Goal: Find specific page/section: Find specific page/section

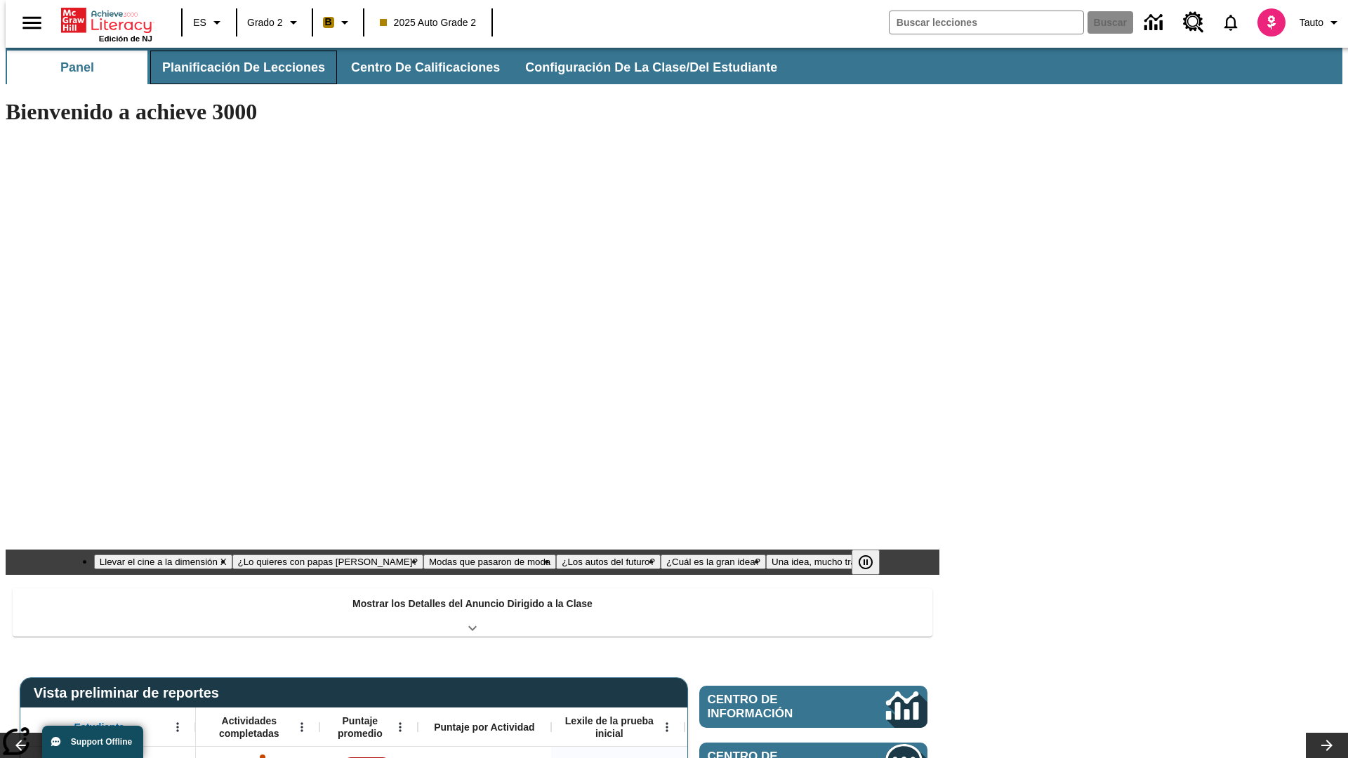
click at [235, 67] on button "Planificación de lecciones" at bounding box center [243, 68] width 187 height 34
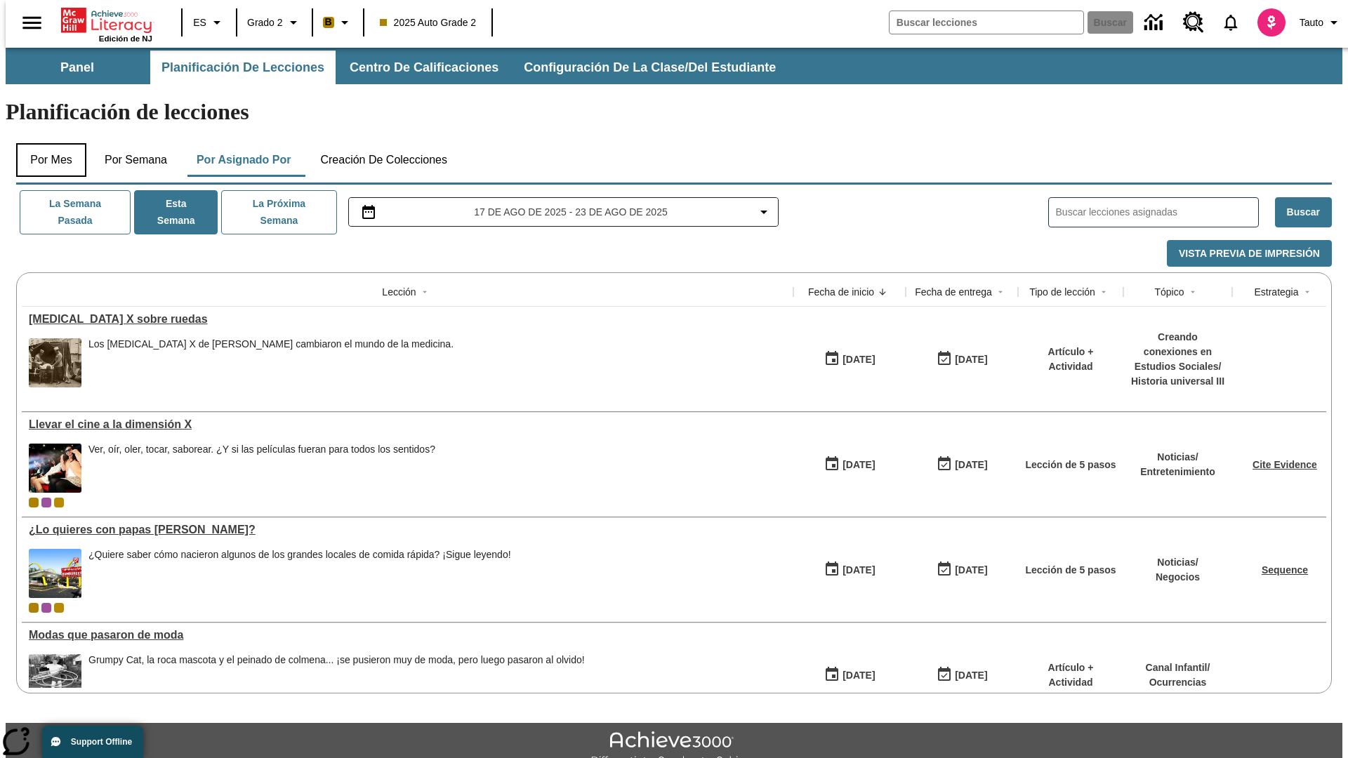
click at [46, 143] on button "Por mes" at bounding box center [51, 160] width 70 height 34
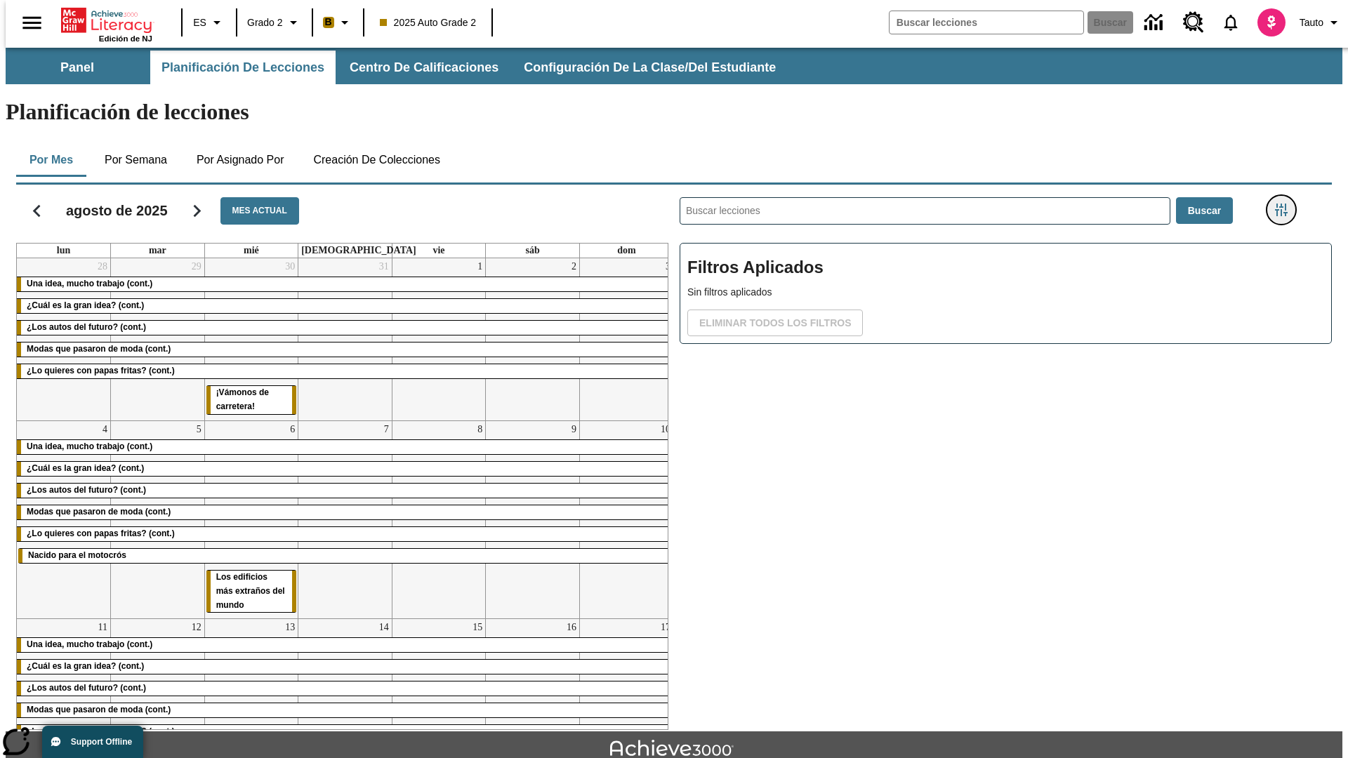
click at [1286, 204] on icon "Menú lateral de filtros" at bounding box center [1281, 210] width 13 height 13
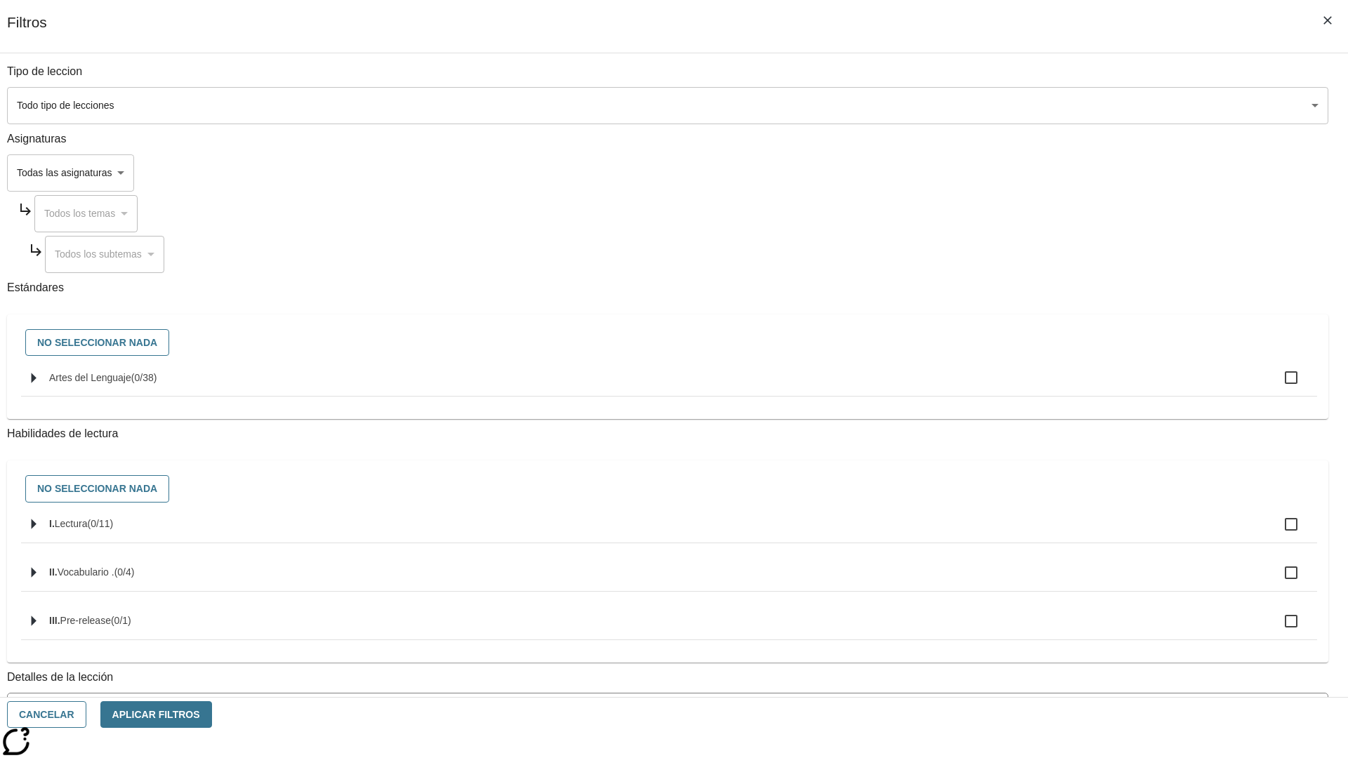
click at [1011, 567] on body "Saltar al contenido principal Edición de NJ ES Grado 2 B 2025 Auto Grade 2 Busc…" at bounding box center [674, 435] width 1337 height 774
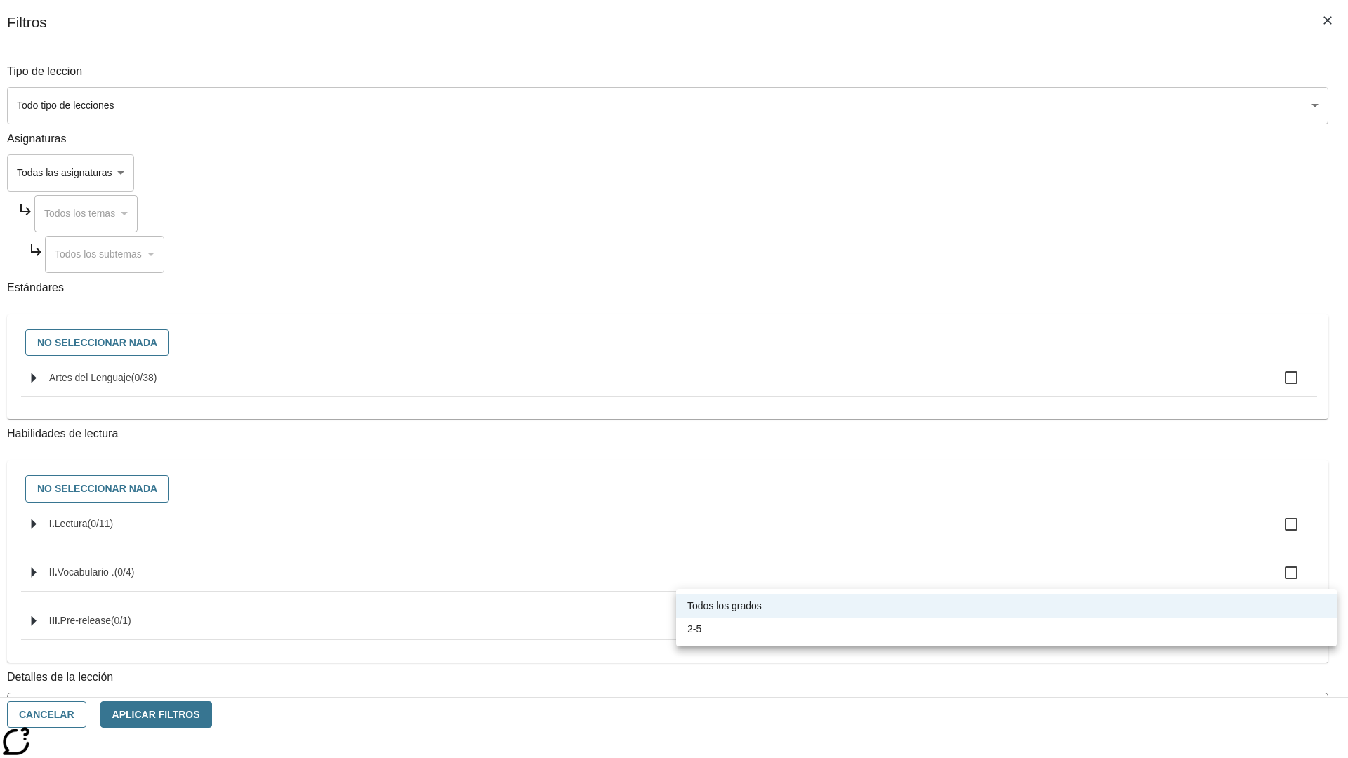
scroll to position [439, 0]
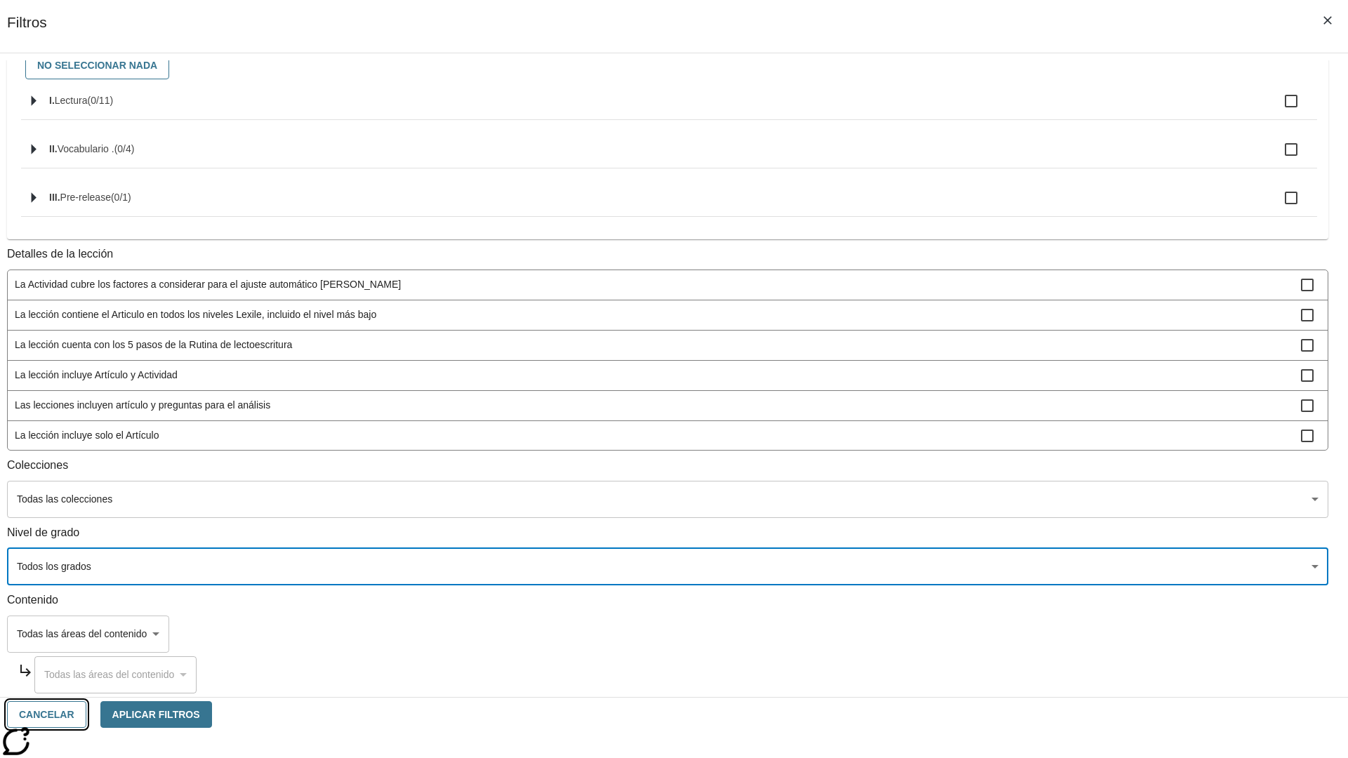
click at [86, 715] on button "Cancelar" at bounding box center [46, 714] width 79 height 27
click at [101, 19] on icon "Portada" at bounding box center [107, 20] width 93 height 28
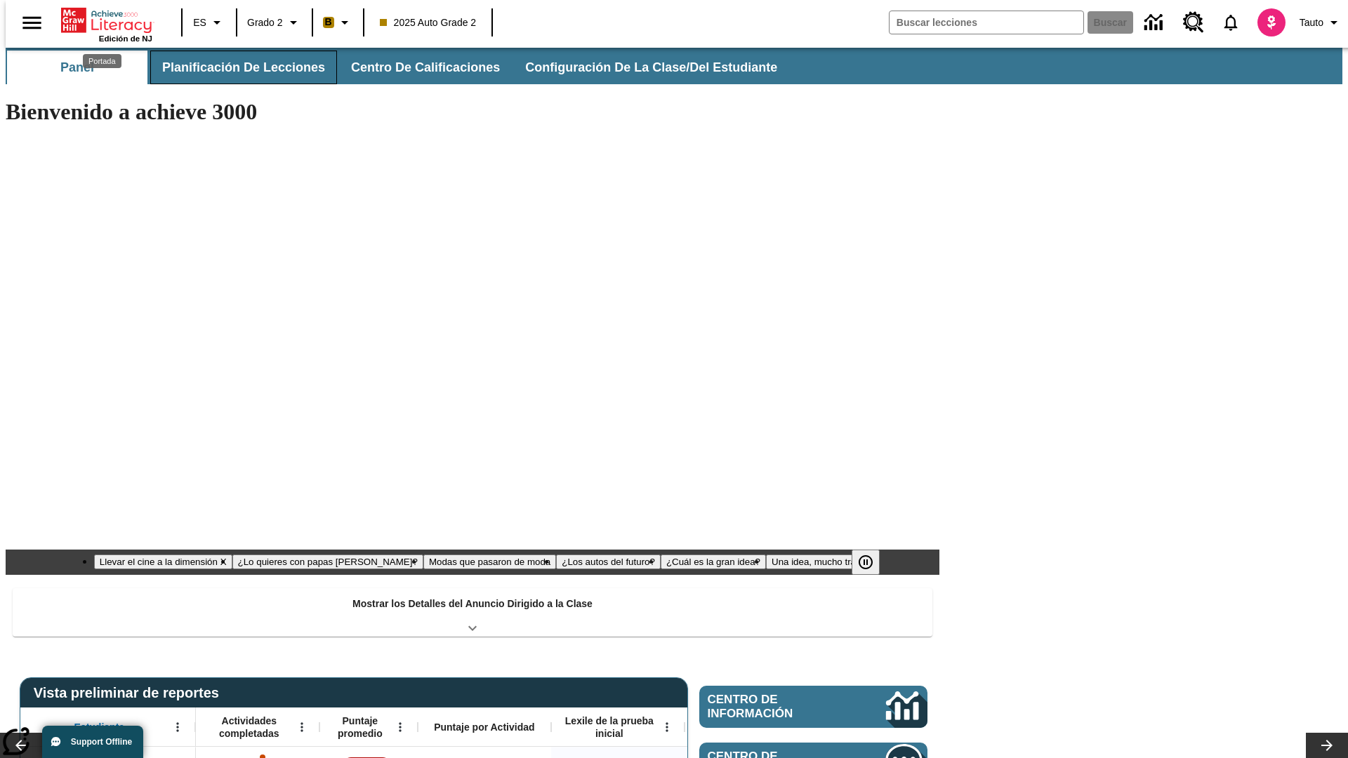
click at [235, 67] on button "Planificación de lecciones" at bounding box center [243, 68] width 187 height 34
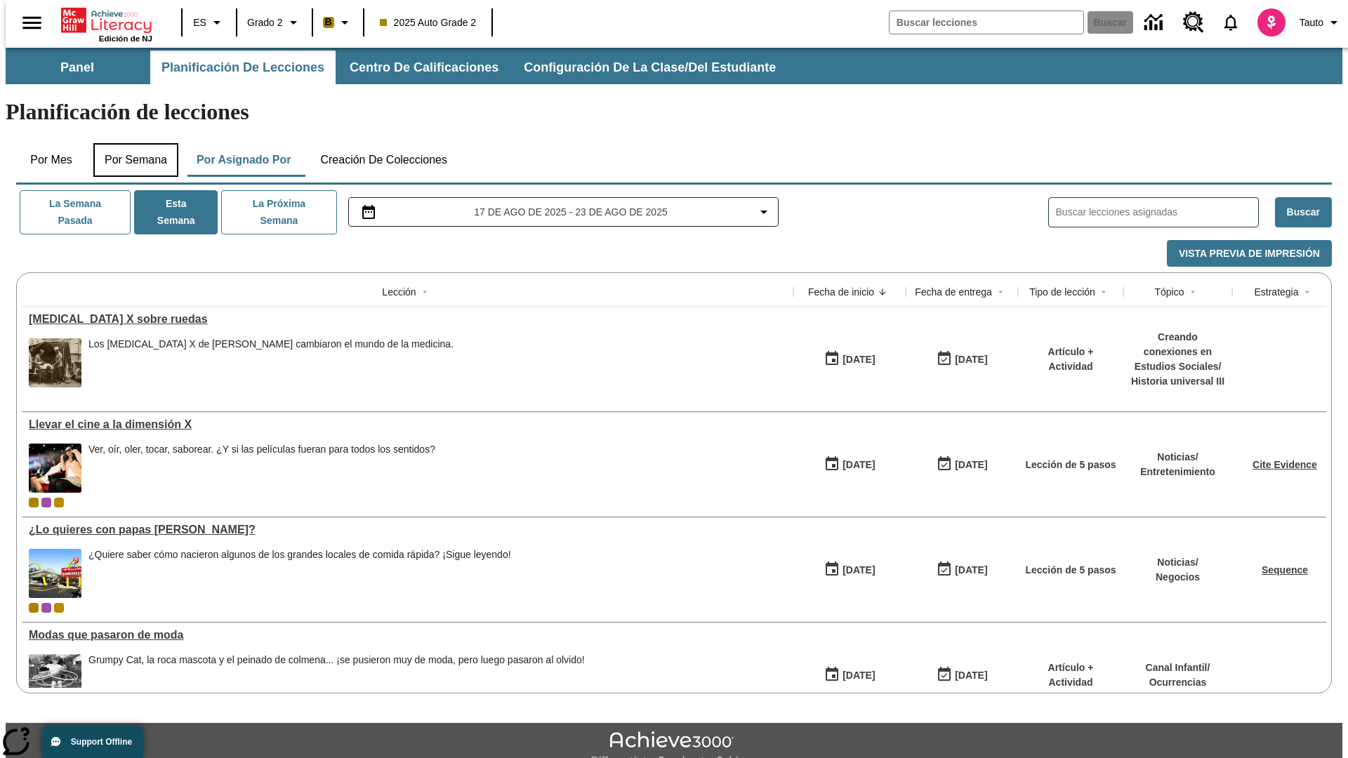
click at [131, 143] on button "Por semana" at bounding box center [135, 160] width 85 height 34
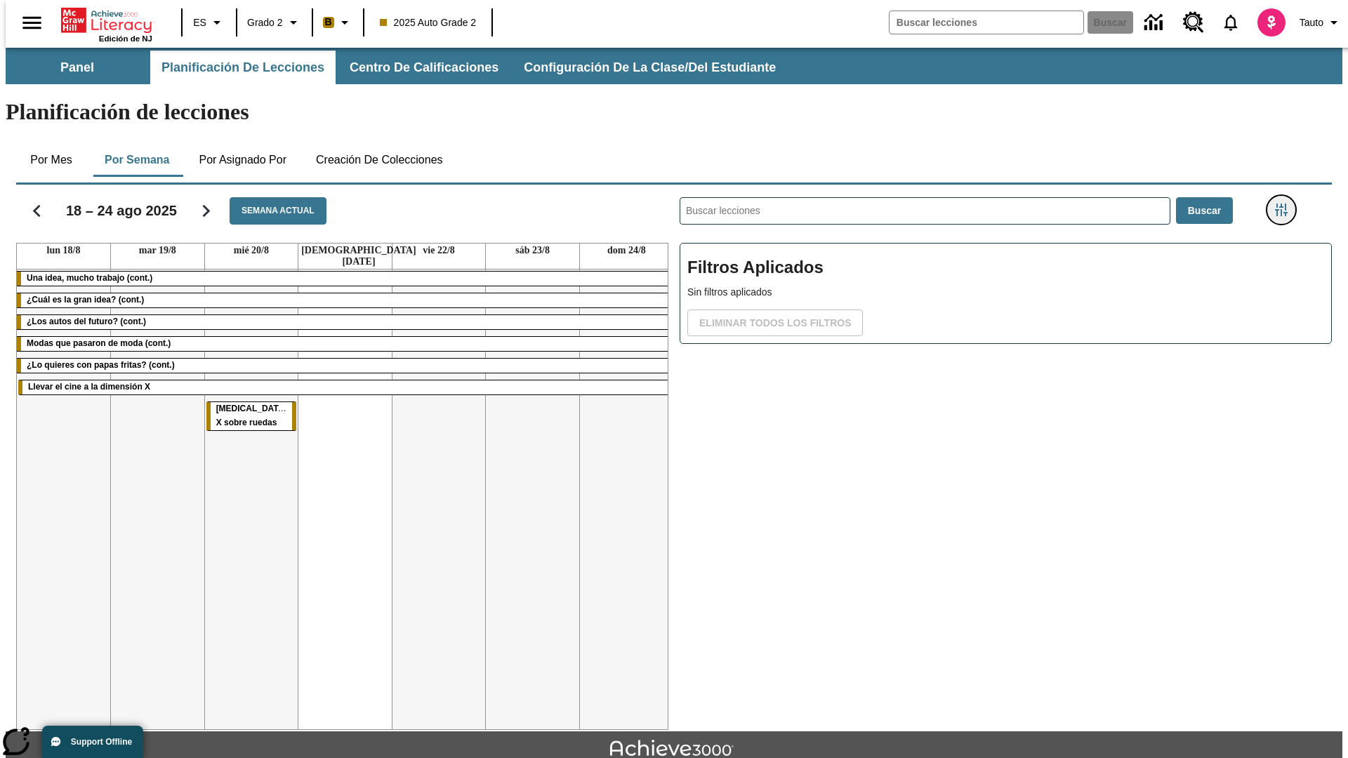
click at [1286, 204] on icon "Menú lateral de filtros" at bounding box center [1281, 210] width 13 height 13
